Goal: Navigation & Orientation: Find specific page/section

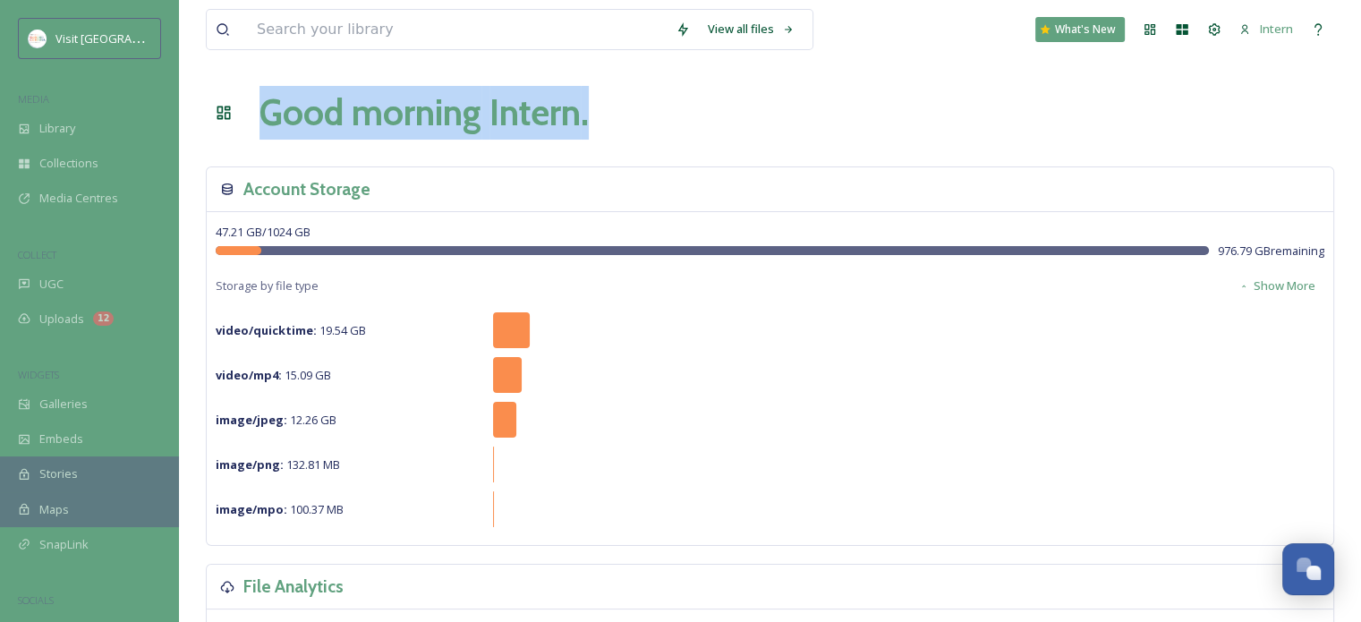
drag, startPoint x: 265, startPoint y: 112, endPoint x: 605, endPoint y: 117, distance: 340.1
click at [605, 117] on div "Good morning Intern ." at bounding box center [770, 113] width 1129 height 54
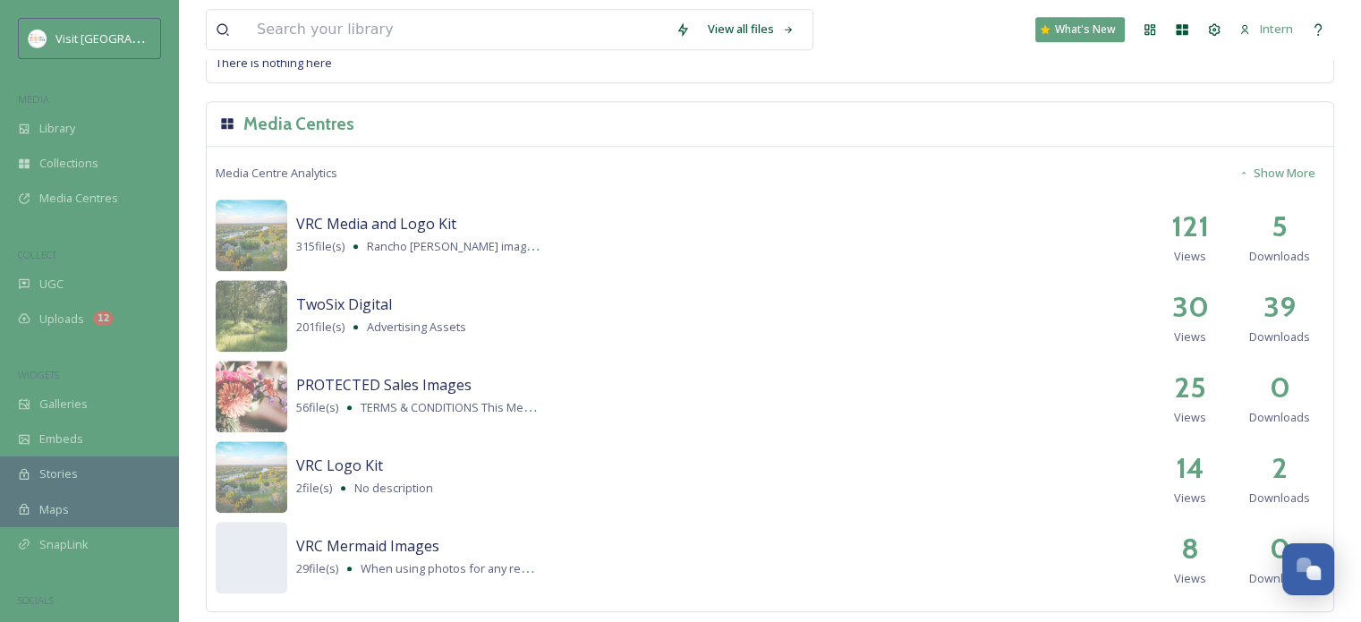
scroll to position [1902, 0]
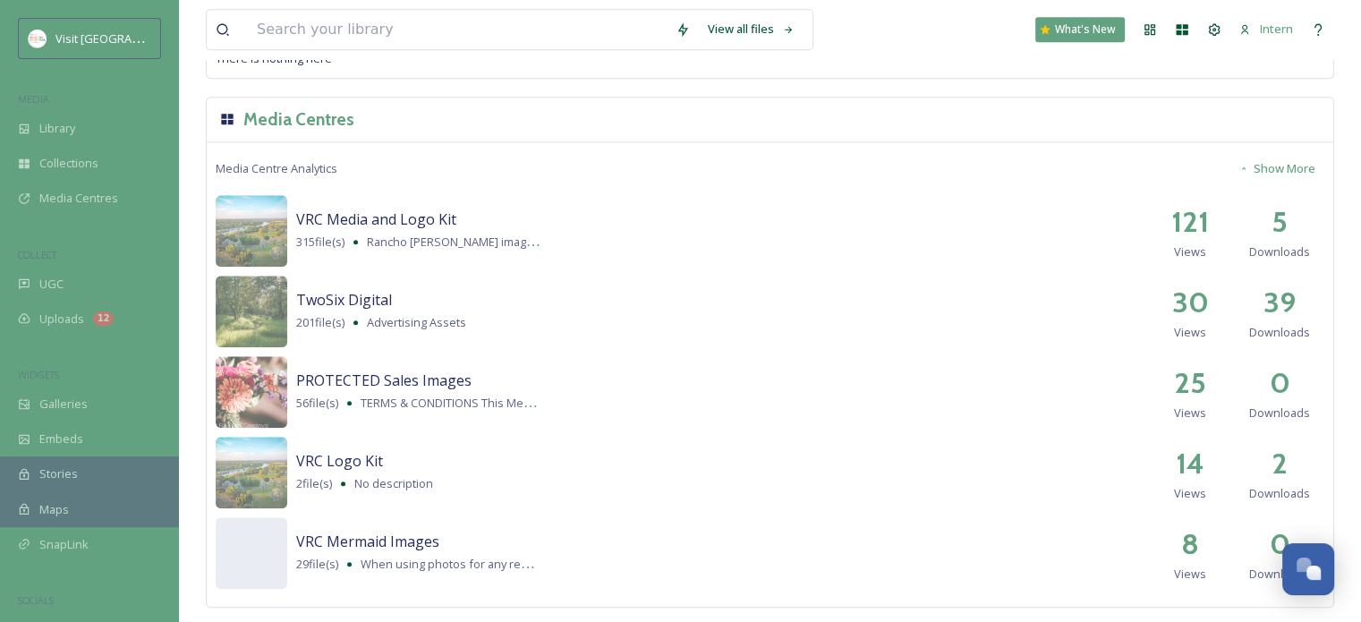
drag, startPoint x: 1149, startPoint y: 0, endPoint x: 918, endPoint y: 51, distance: 236.5
click at [924, 69] on div "Collection Analytics Show More There is nothing here" at bounding box center [770, 36] width 1127 height 83
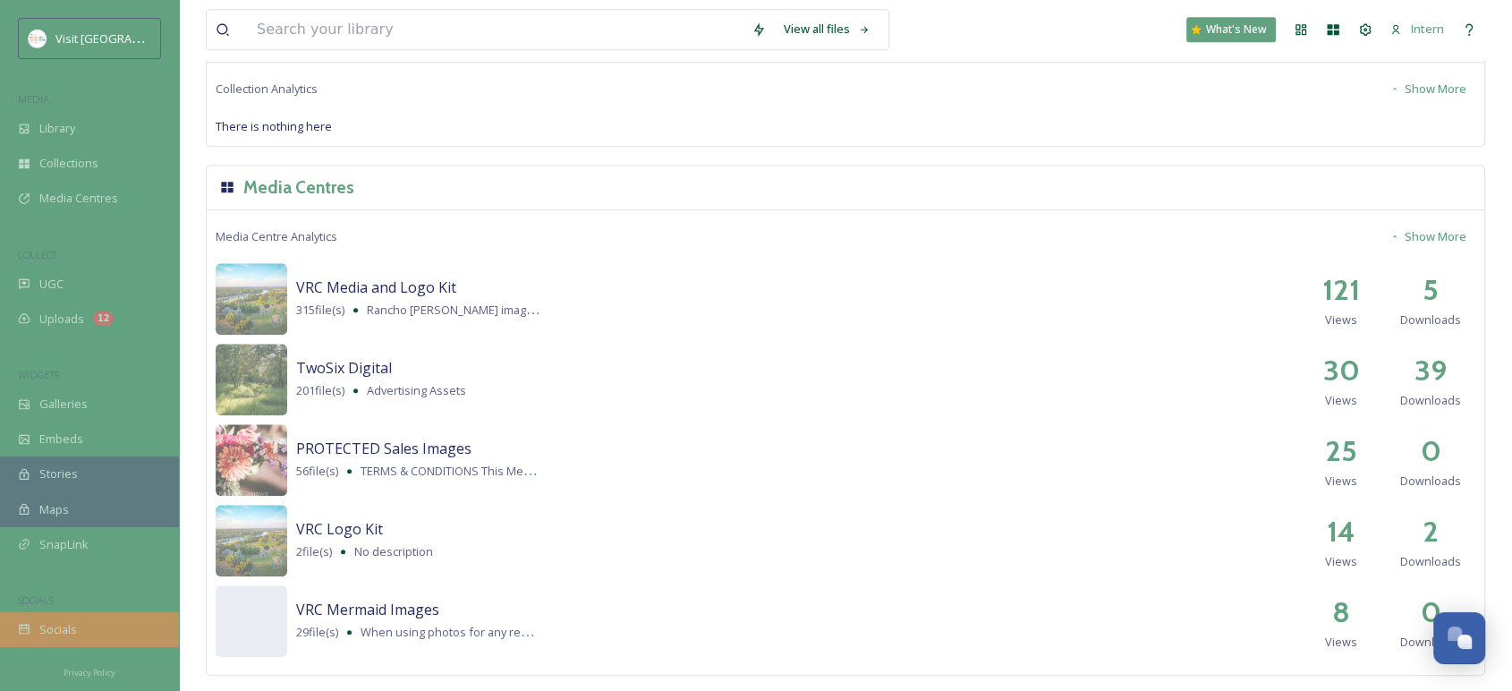
click at [49, 621] on span "Socials" at bounding box center [58, 629] width 38 height 17
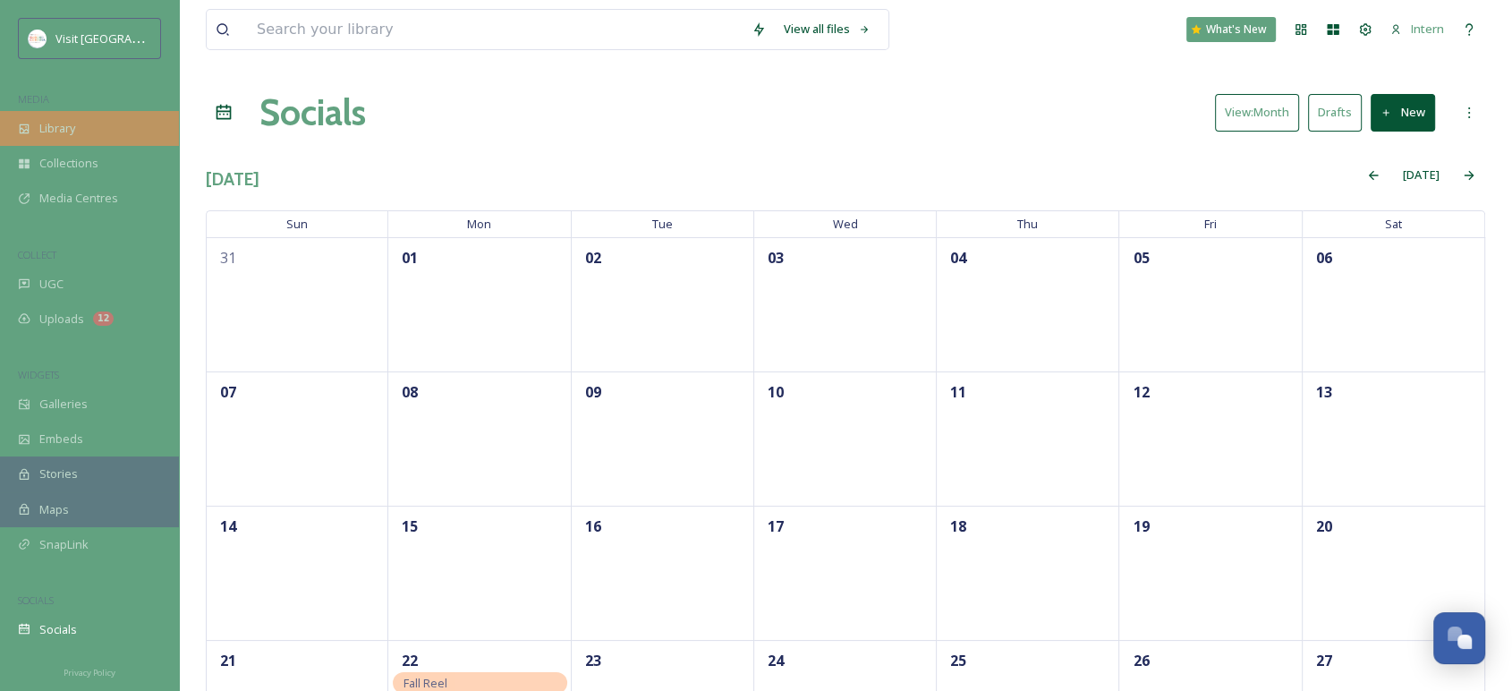
click at [60, 136] on span "Library" at bounding box center [57, 128] width 36 height 17
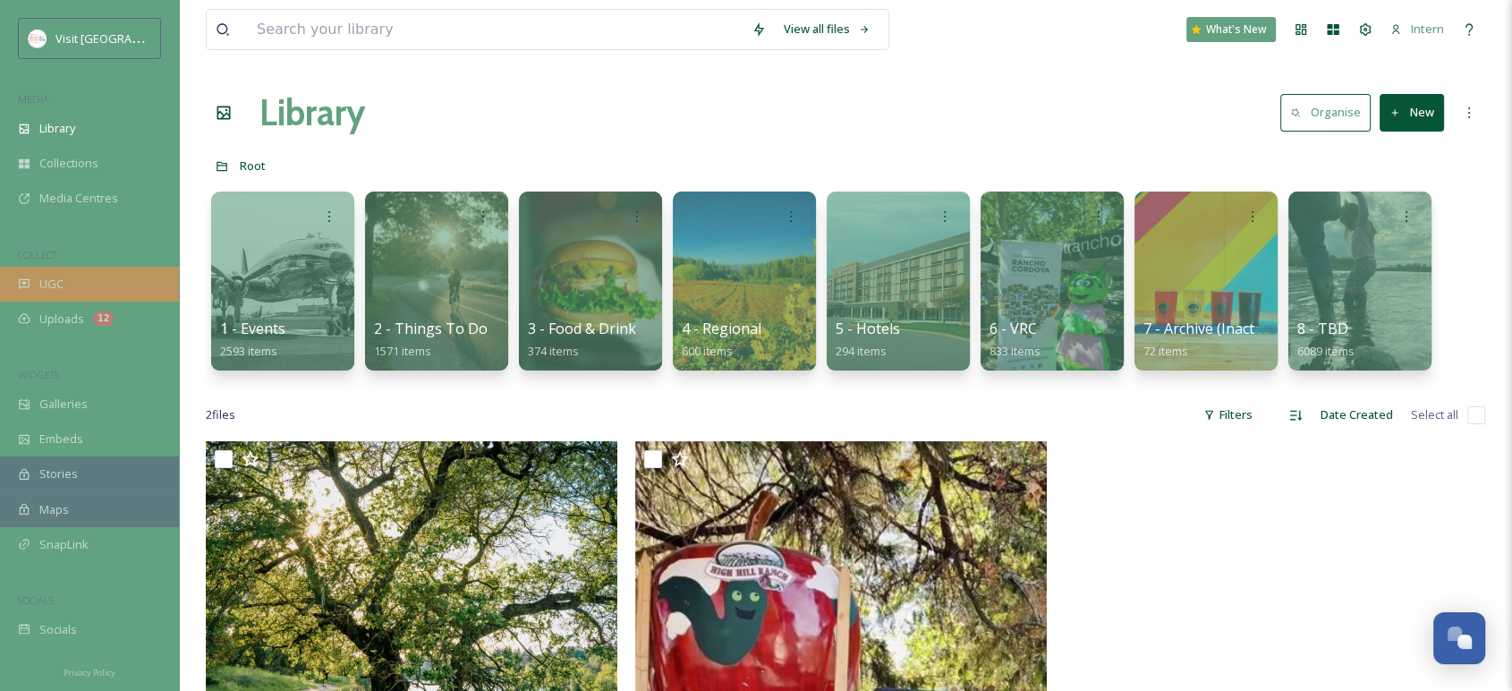
click at [95, 270] on div "UGC" at bounding box center [89, 284] width 179 height 35
